Goal: Transaction & Acquisition: Download file/media

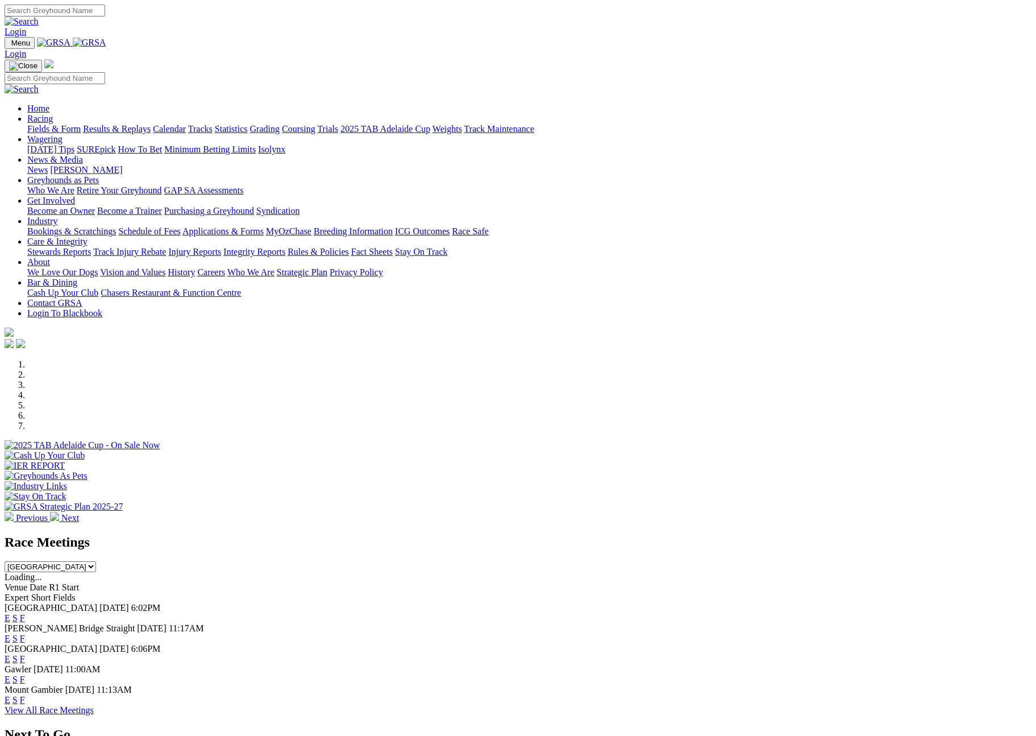
select select "NSW"
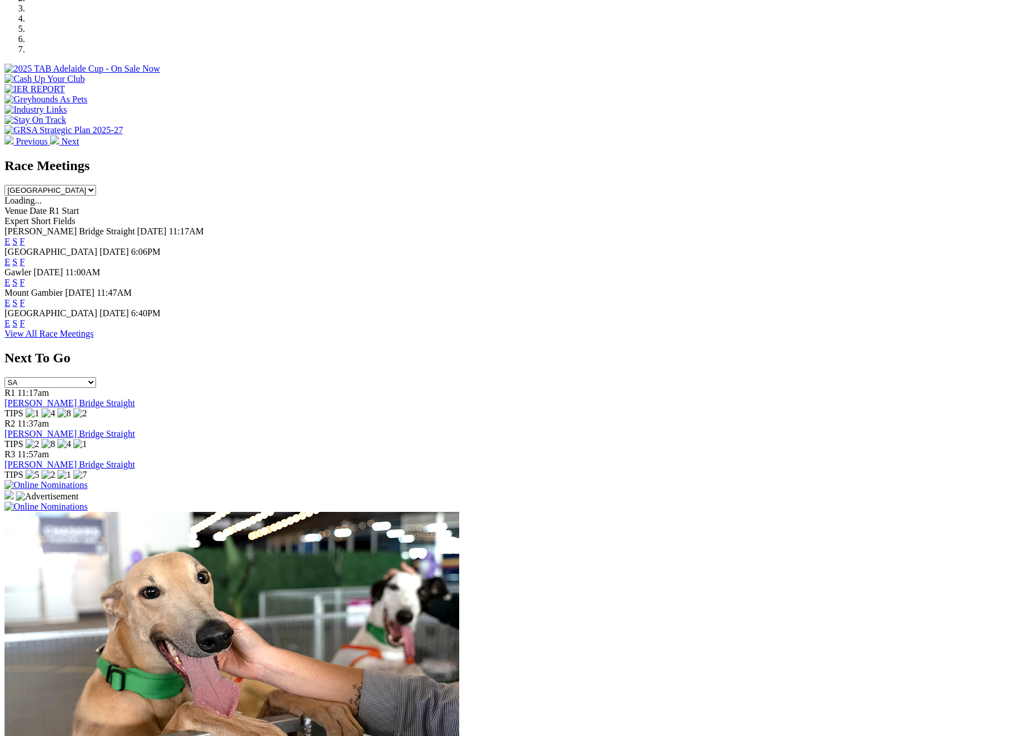
click at [96, 185] on select "[GEOGRAPHIC_DATA] [GEOGRAPHIC_DATA] [GEOGRAPHIC_DATA] [GEOGRAPHIC_DATA] [GEOGRA…" at bounding box center [51, 190] width 92 height 11
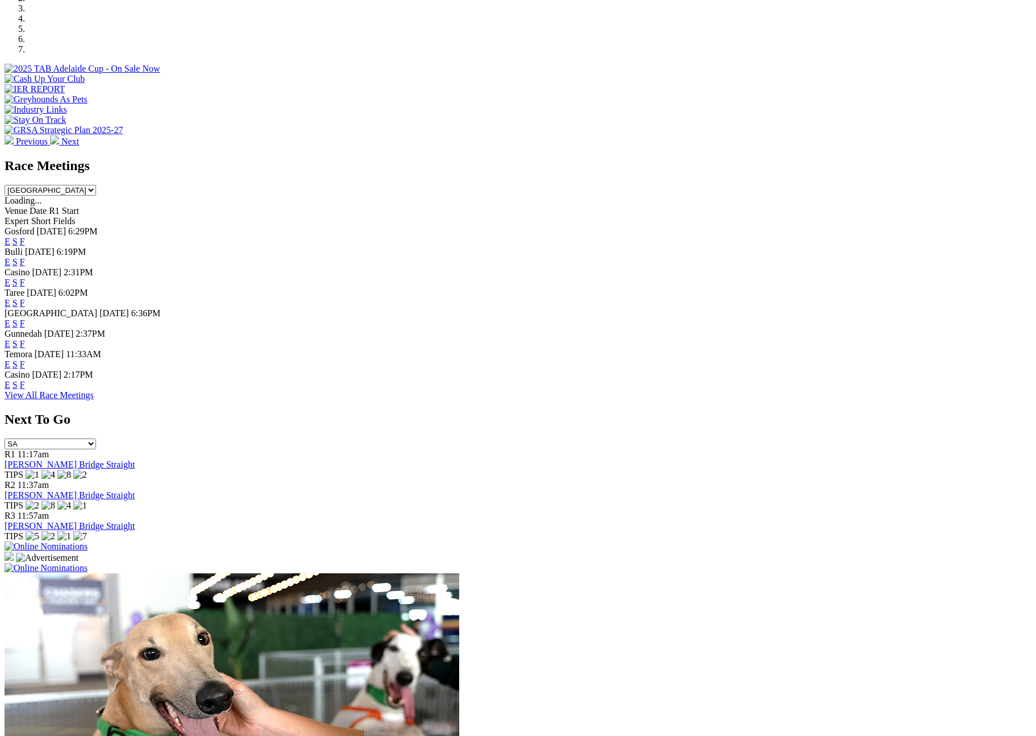
click at [25, 346] on link "F" at bounding box center [22, 344] width 5 height 10
drag, startPoint x: 670, startPoint y: 266, endPoint x: 703, endPoint y: 141, distance: 129.3
click at [25, 298] on link "F" at bounding box center [22, 303] width 5 height 10
click at [96, 185] on select "South Australia New South Wales Northern Territory Queensland Tasmania Victoria…" at bounding box center [51, 190] width 92 height 11
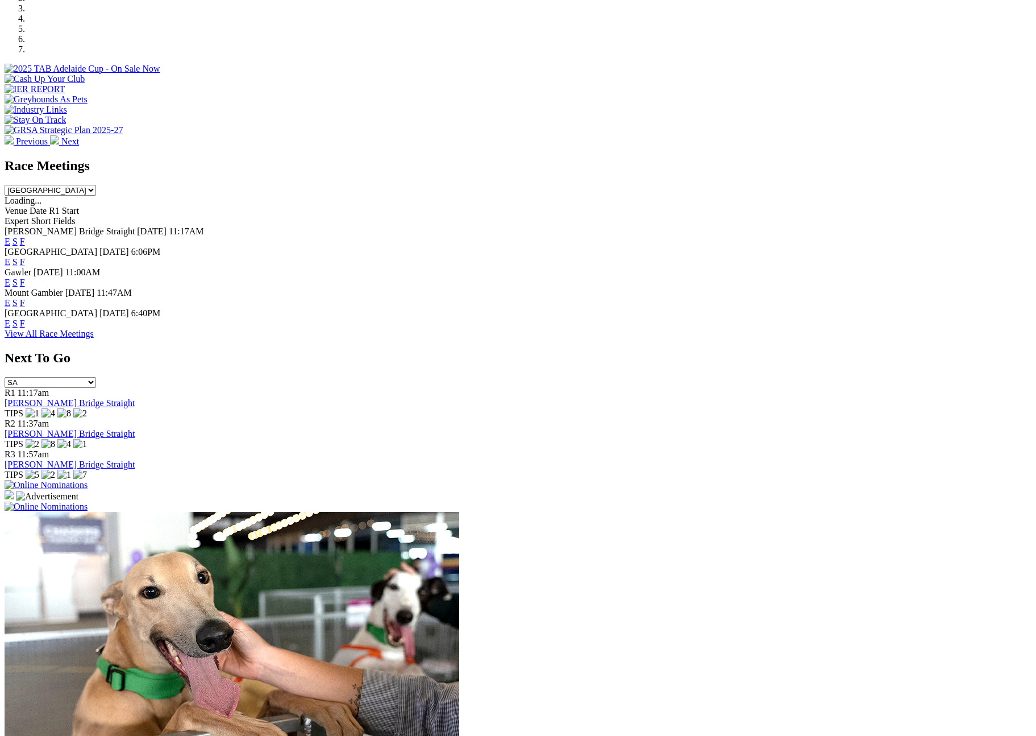
click at [25, 277] on link "F" at bounding box center [22, 282] width 5 height 10
click at [96, 185] on select "South Australia New South Wales Northern Territory Queensland Tasmania Victoria…" at bounding box center [51, 190] width 92 height 11
select select "QLD"
click at [96, 185] on select "South Australia New South Wales Northern Territory Queensland Tasmania Victoria…" at bounding box center [51, 190] width 92 height 11
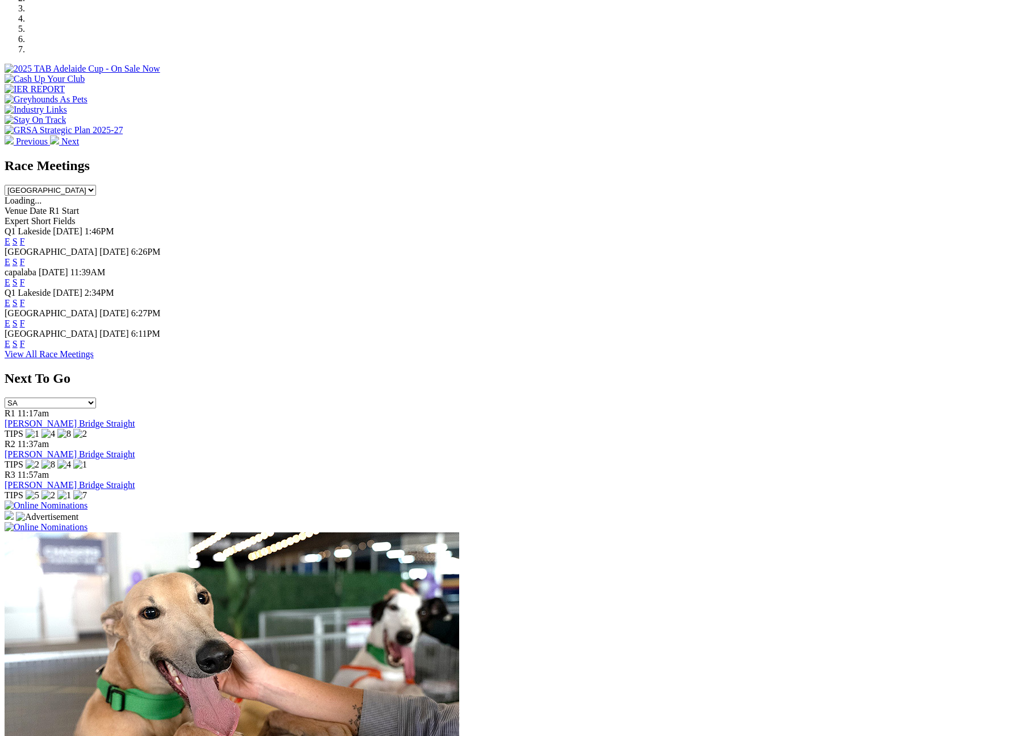
click at [25, 277] on link "F" at bounding box center [22, 282] width 5 height 10
click at [25, 298] on link "F" at bounding box center [22, 303] width 5 height 10
click at [25, 318] on link "F" at bounding box center [22, 323] width 5 height 10
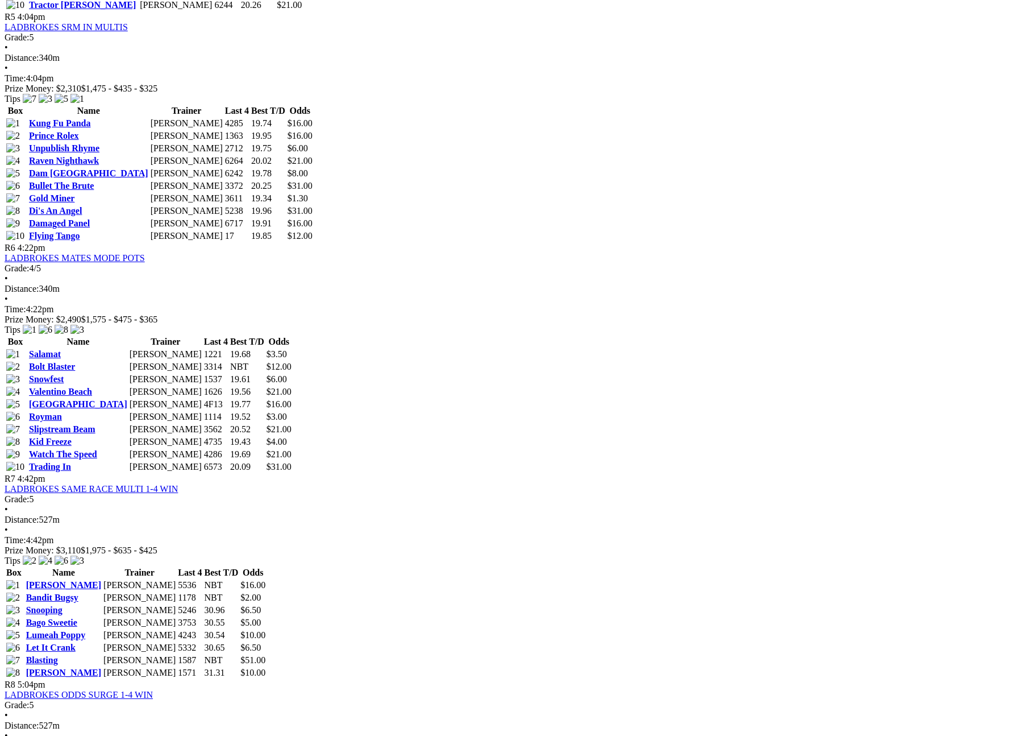
scroll to position [1410, 0]
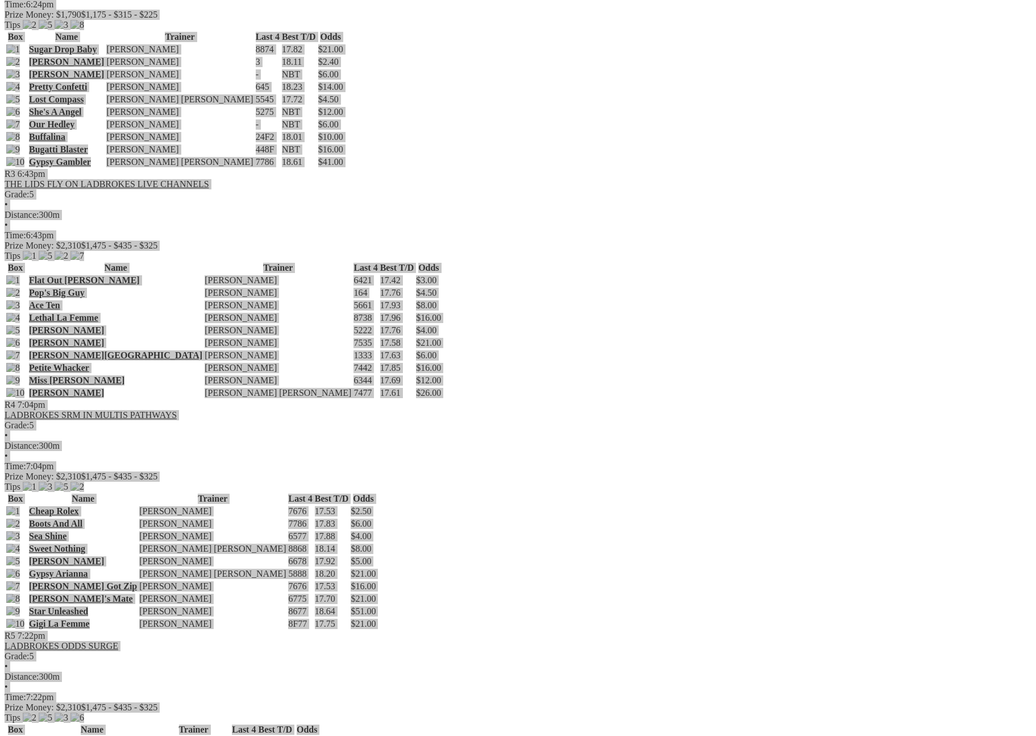
scroll to position [151, 0]
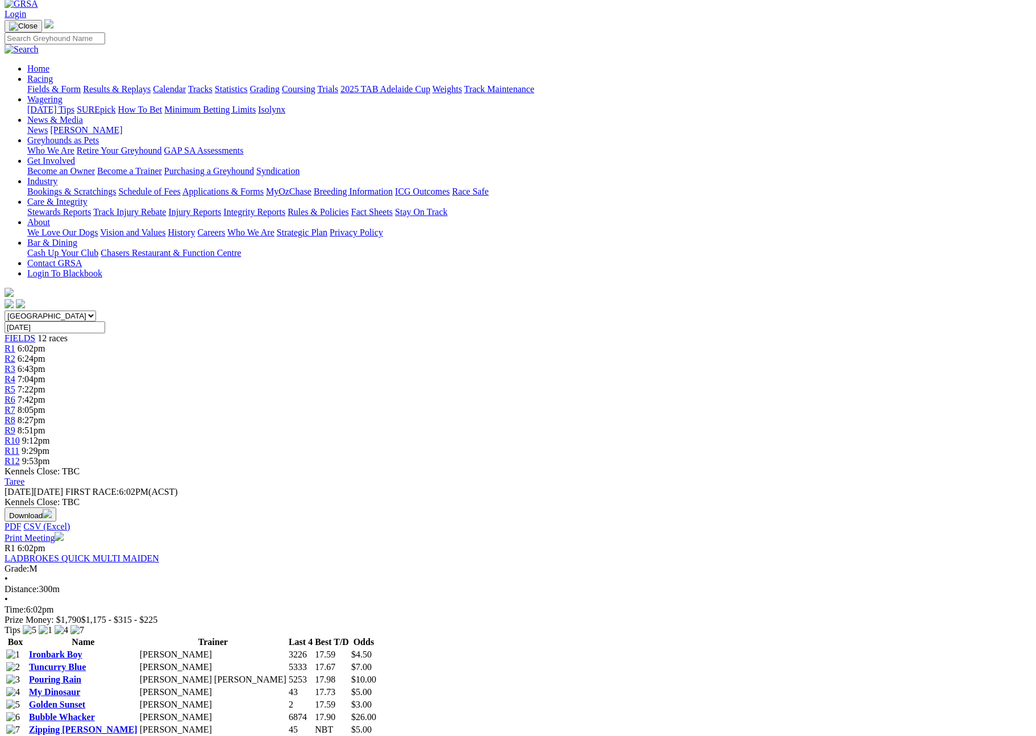
scroll to position [0, 0]
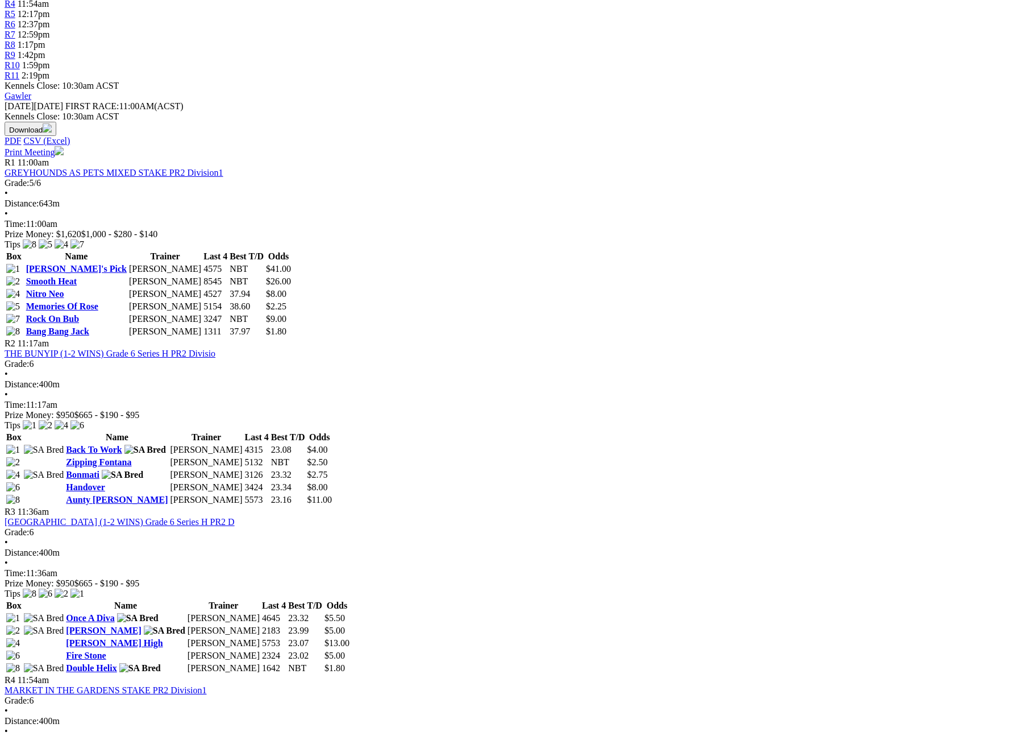
scroll to position [26, 0]
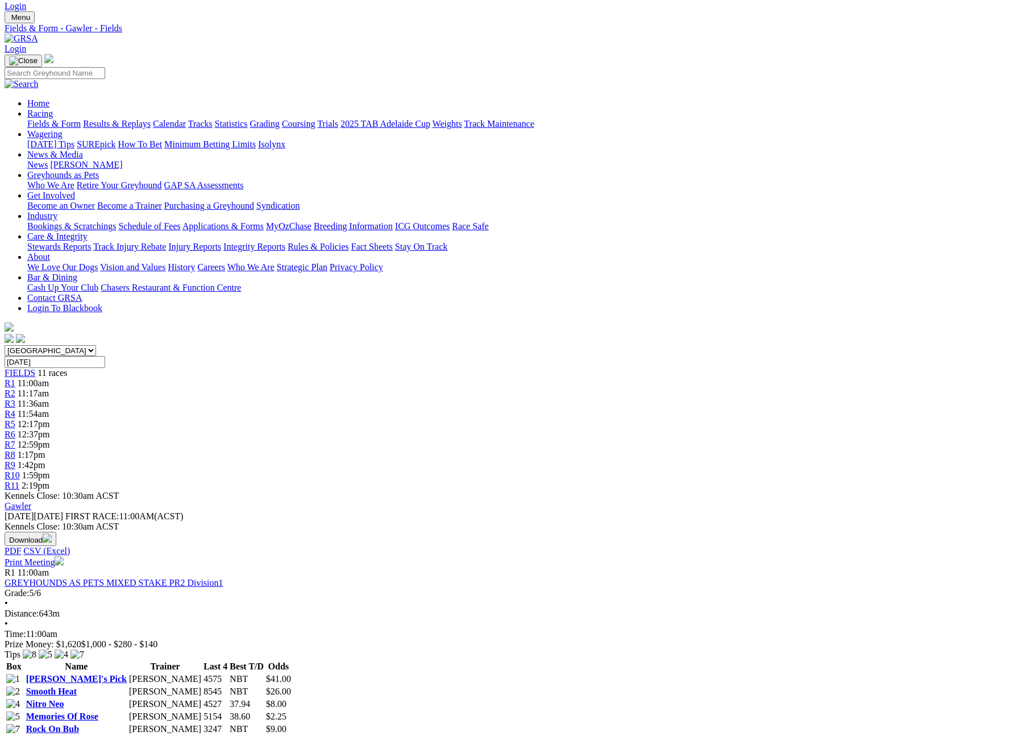
click at [56, 531] on button "Download" at bounding box center [31, 538] width 52 height 14
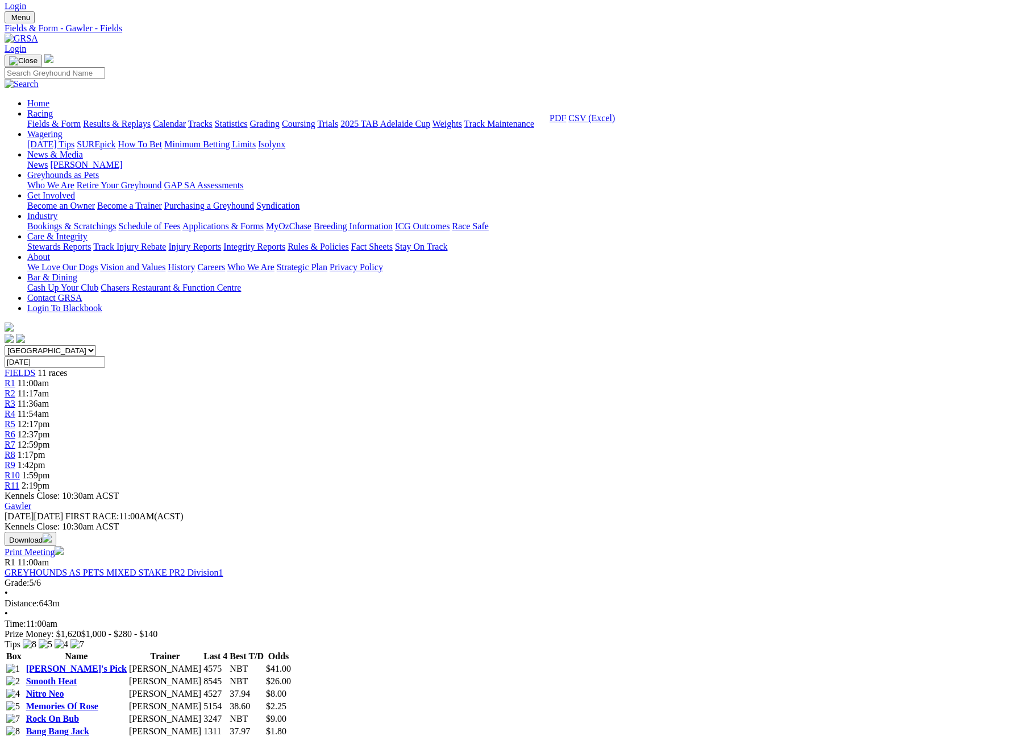
click at [615, 123] on link "CSV (Excel)" at bounding box center [591, 118] width 47 height 10
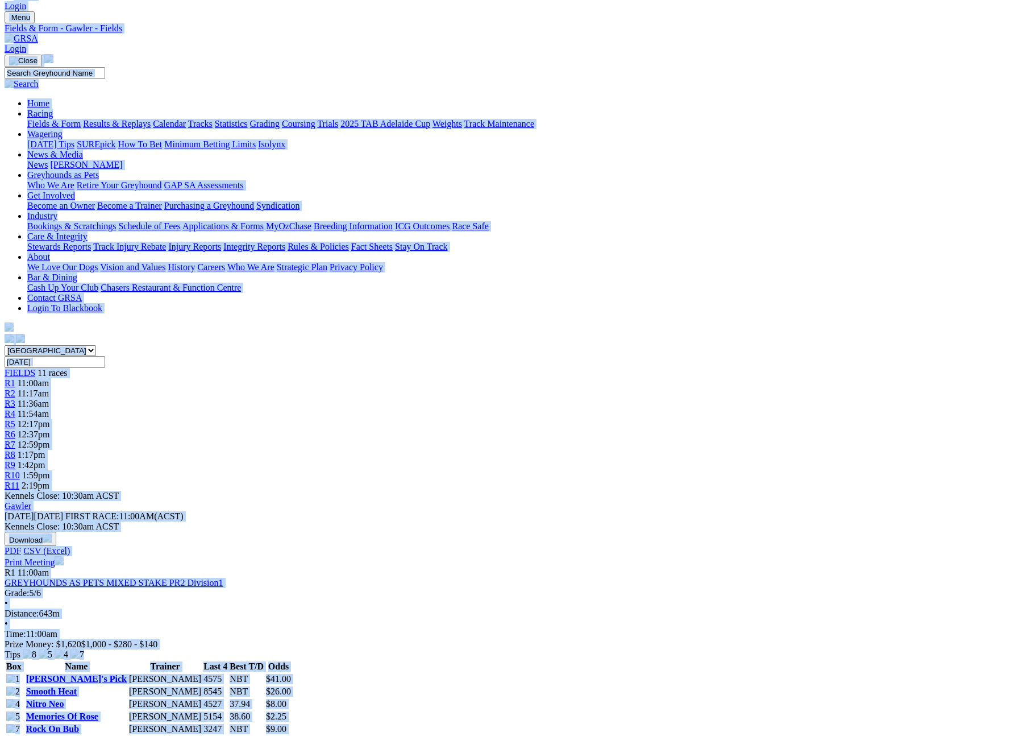
copy body "Login Menu Fields & Form - Gawler - Fields Login Home Racing Fields & Form Resu…"
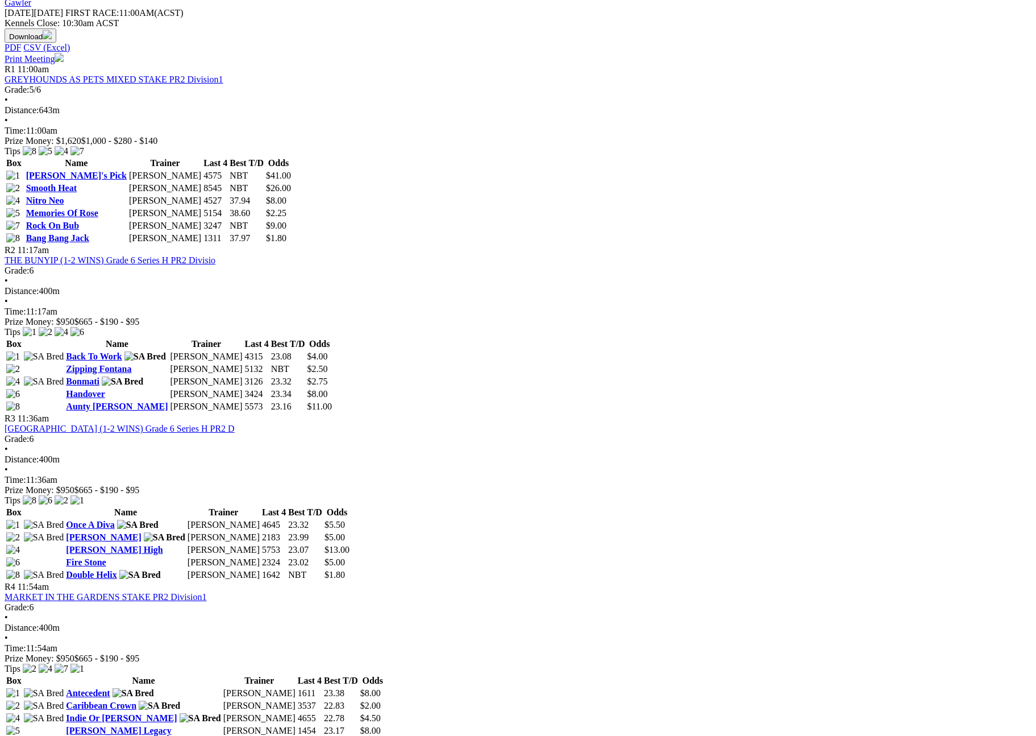
scroll to position [971, 0]
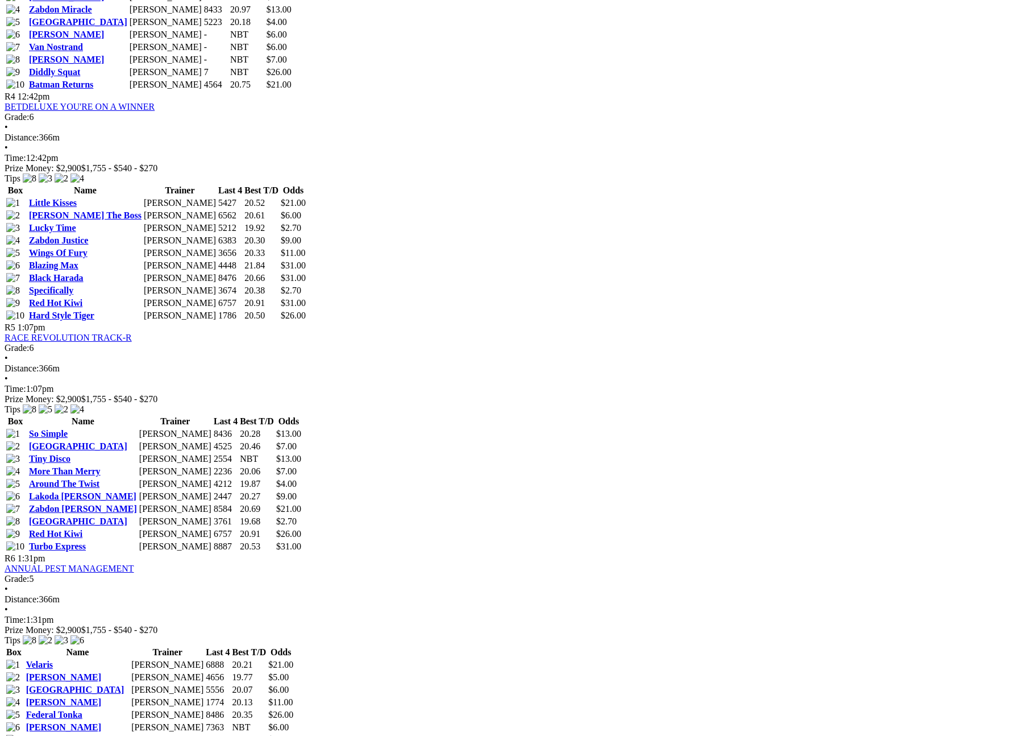
scroll to position [1552, 0]
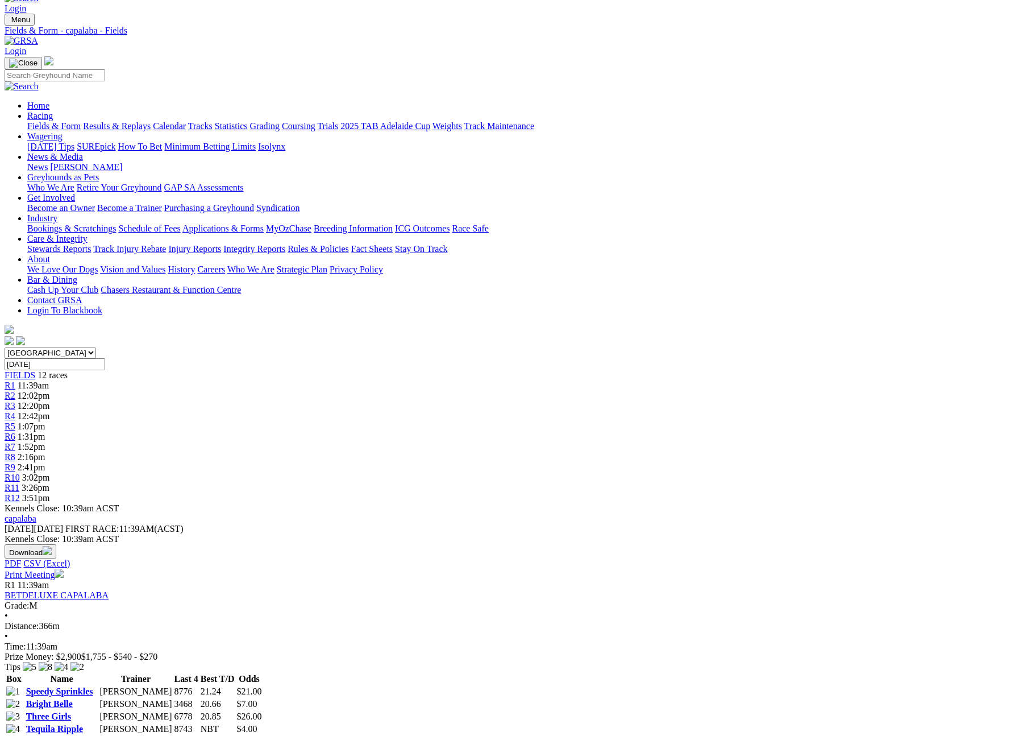
scroll to position [0, 0]
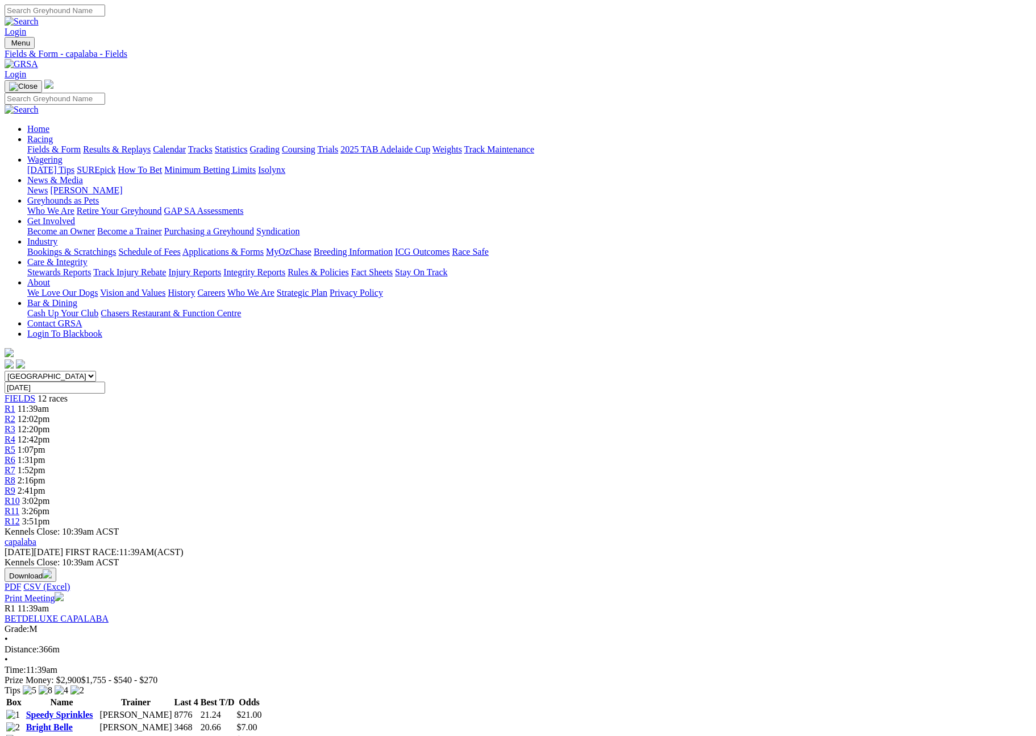
click at [56, 567] on button "Download" at bounding box center [31, 574] width 52 height 14
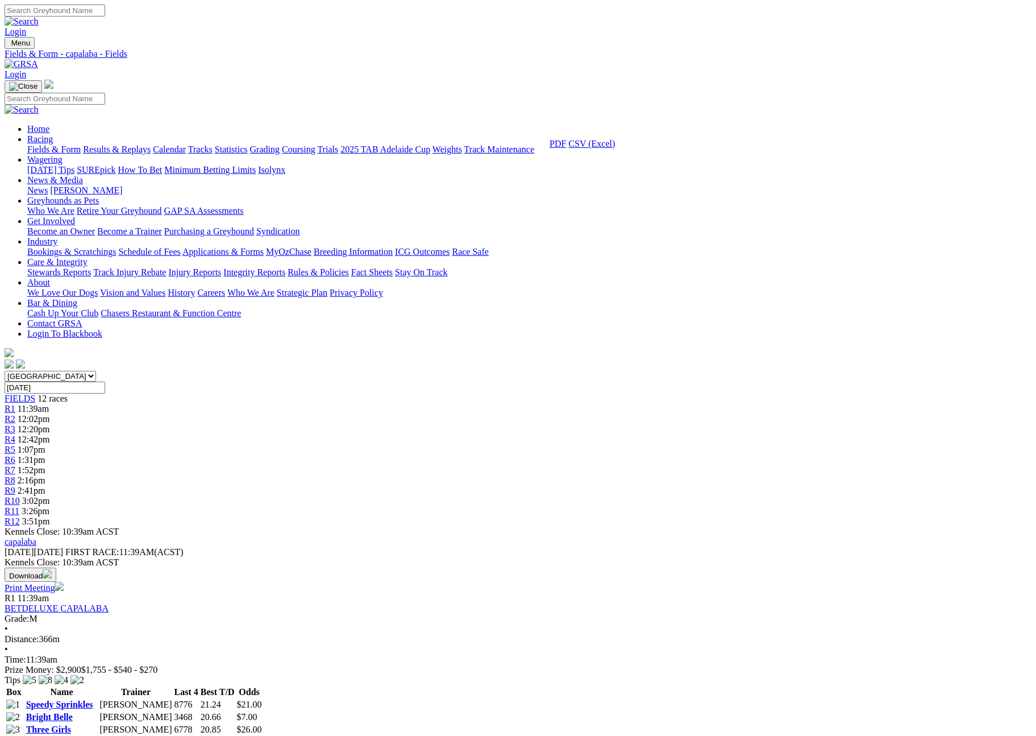
click at [615, 148] on link "CSV (Excel)" at bounding box center [591, 144] width 47 height 10
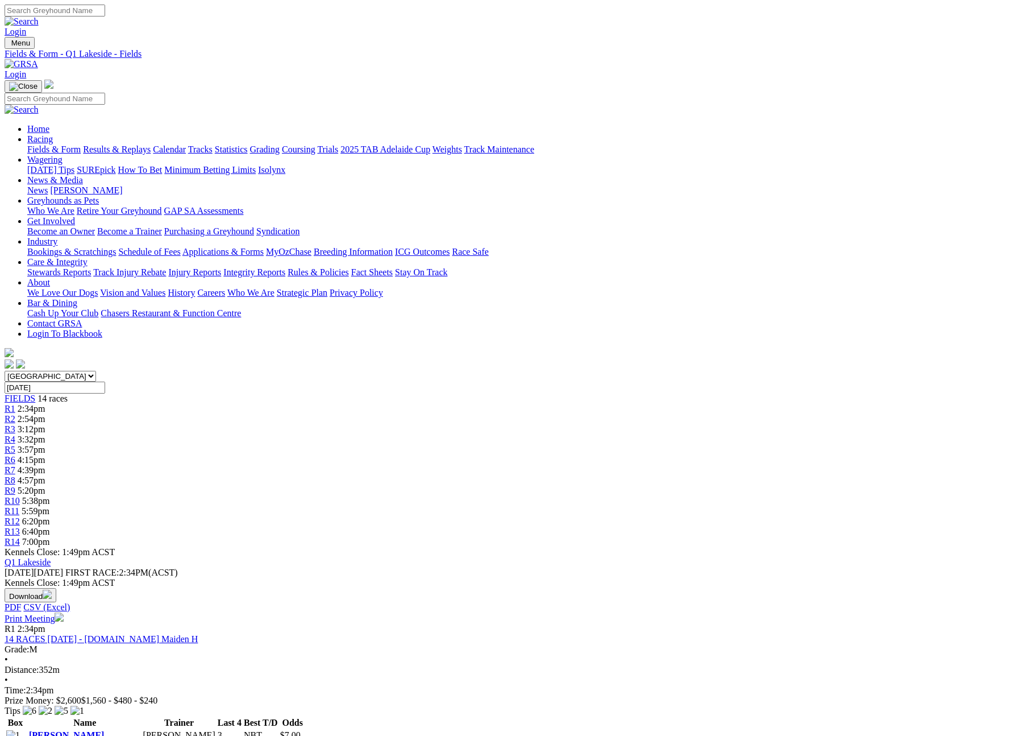
click at [56, 588] on button "Download" at bounding box center [31, 595] width 52 height 14
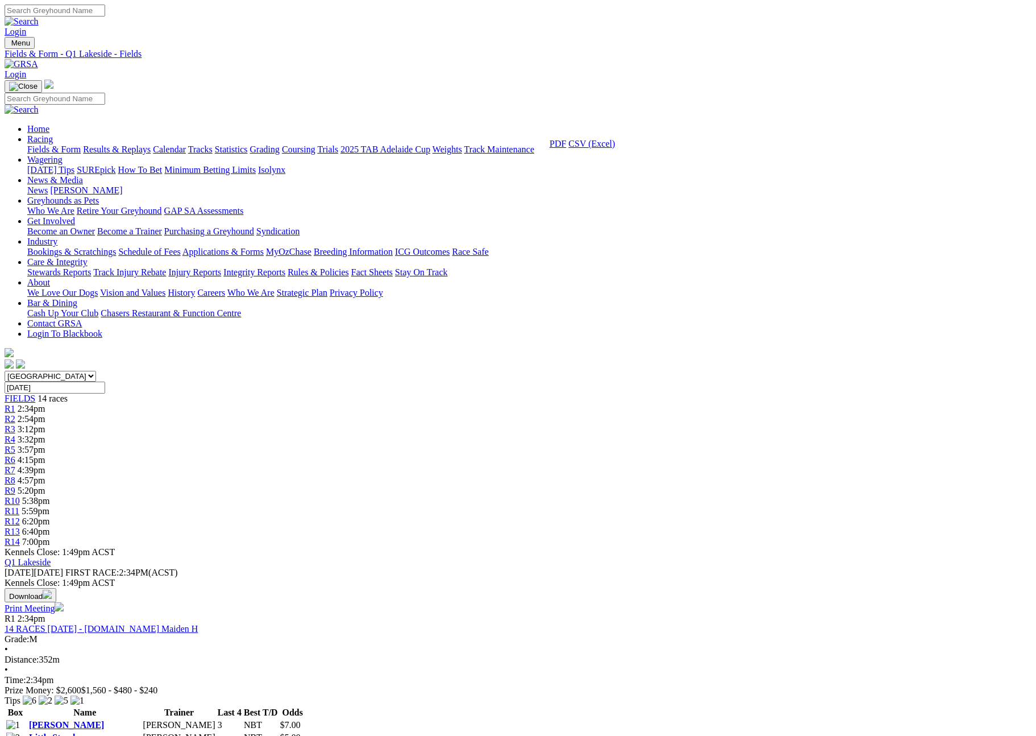
click at [615, 148] on link "CSV (Excel)" at bounding box center [591, 144] width 47 height 10
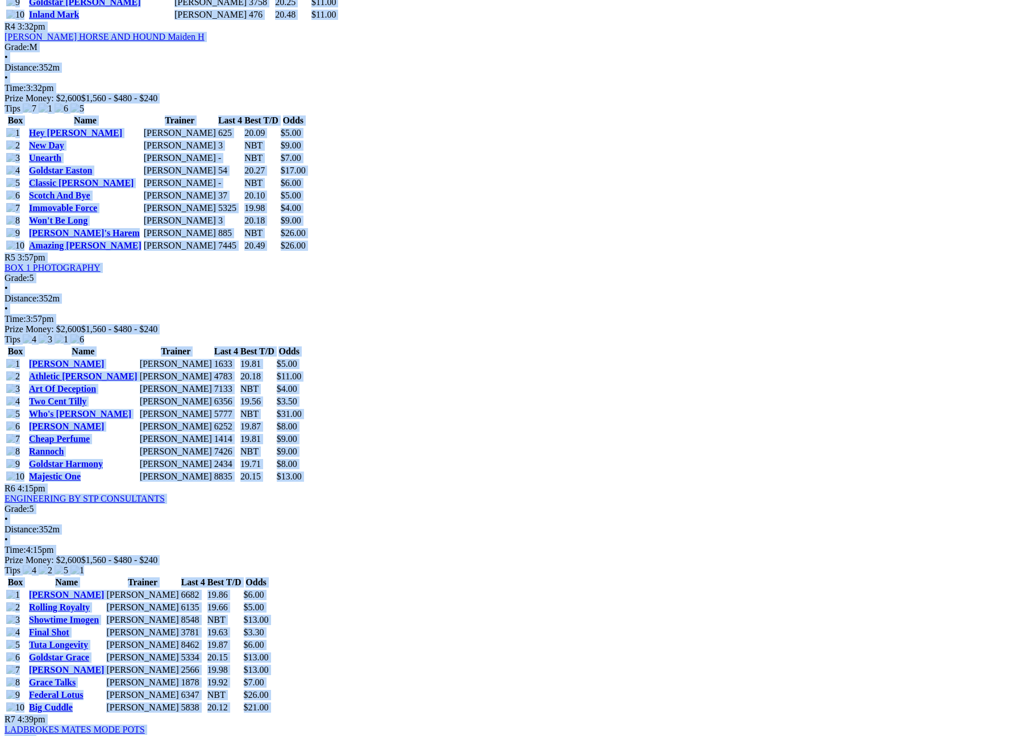
scroll to position [2536, 0]
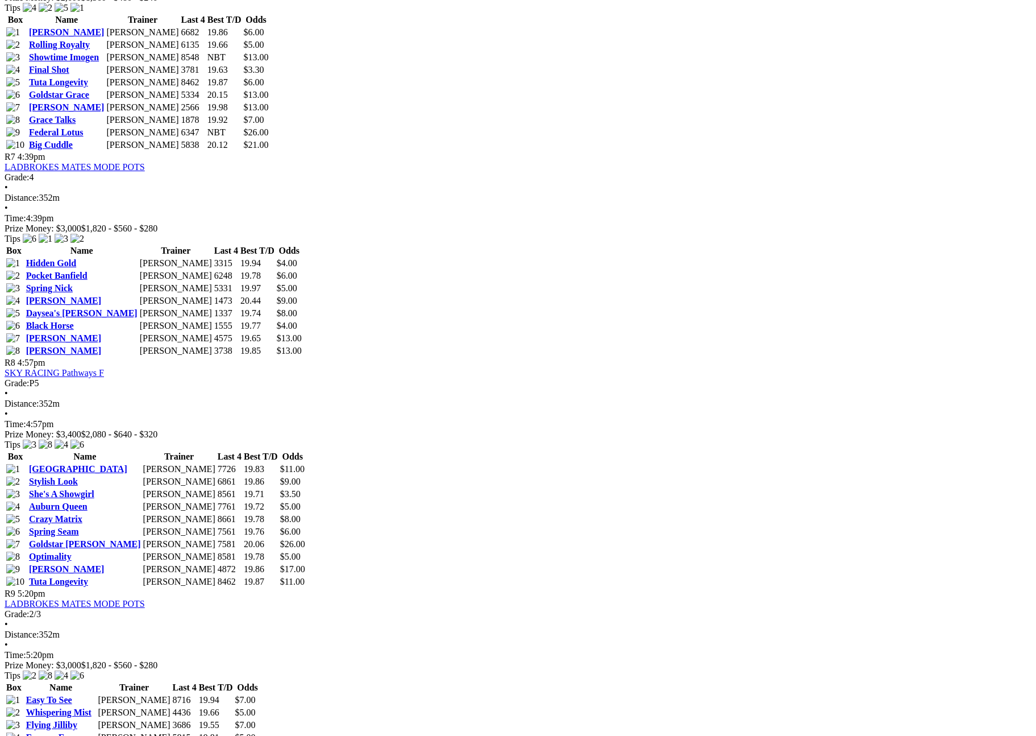
scroll to position [1739, 0]
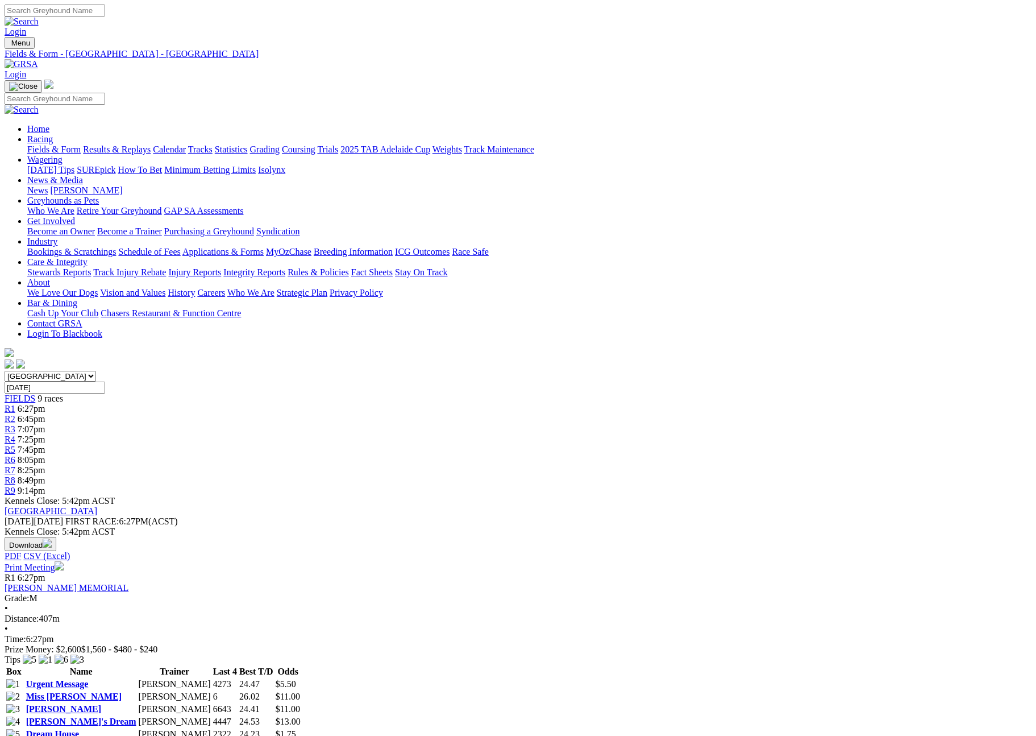
click at [56, 537] on button "Download" at bounding box center [31, 544] width 52 height 14
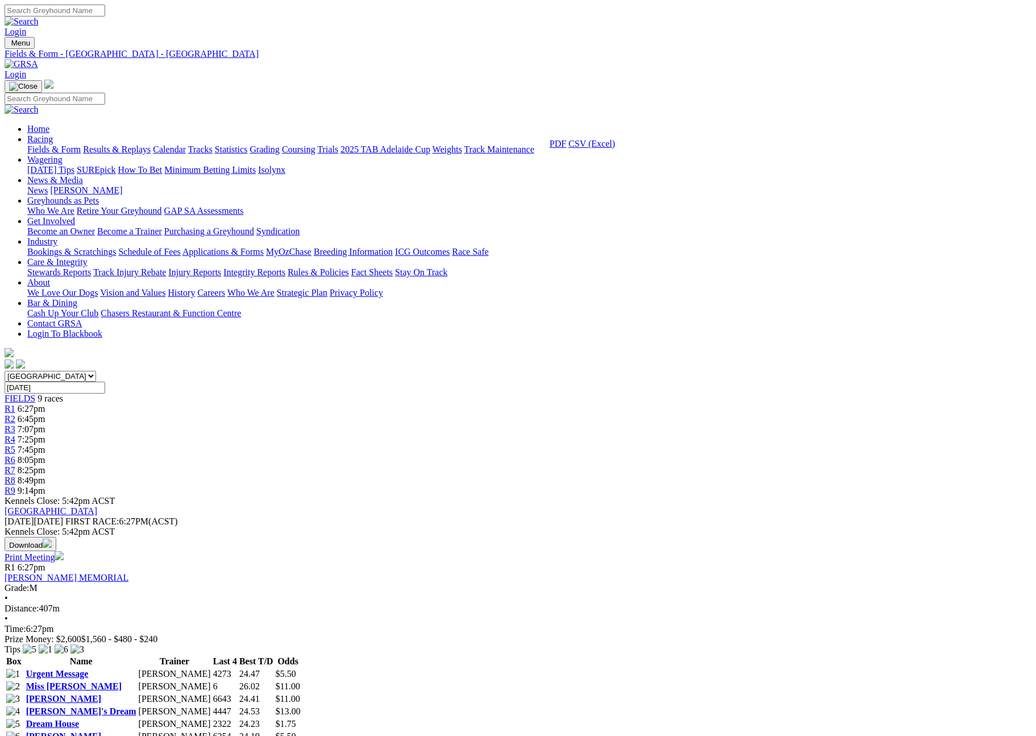
click at [615, 148] on link "CSV (Excel)" at bounding box center [591, 144] width 47 height 10
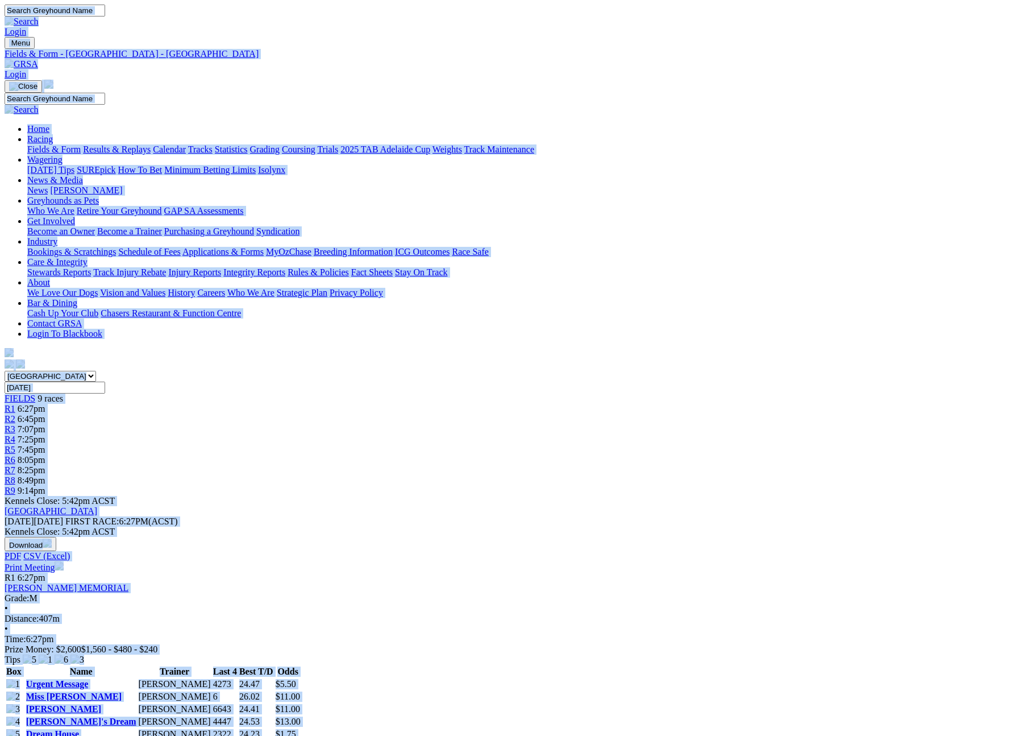
copy body "Login Menu Fields & Form - Rockhampton - Fields Login Home Racing Fields & Form…"
